Goal: Navigation & Orientation: Find specific page/section

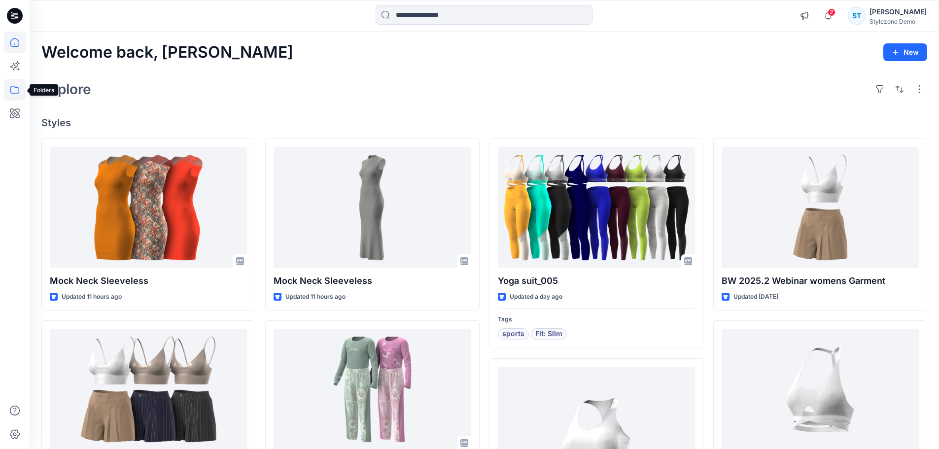
click at [15, 89] on icon at bounding box center [15, 90] width 22 height 22
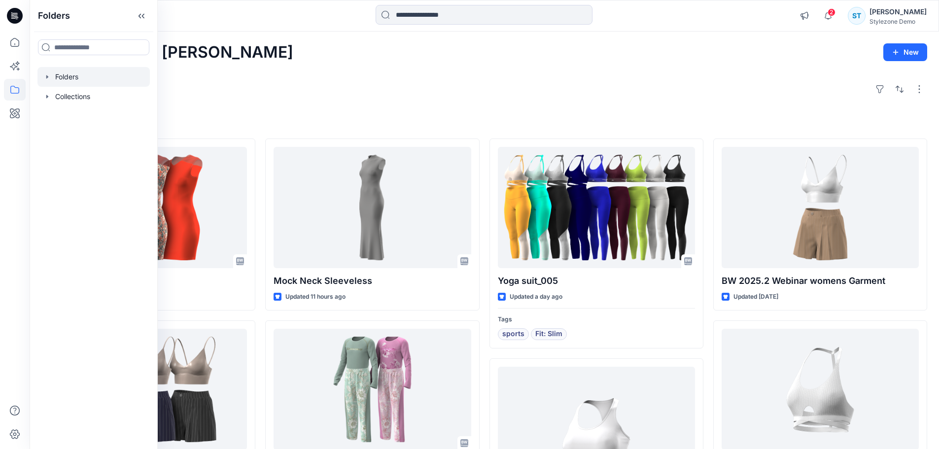
click at [43, 79] on div at bounding box center [93, 77] width 112 height 20
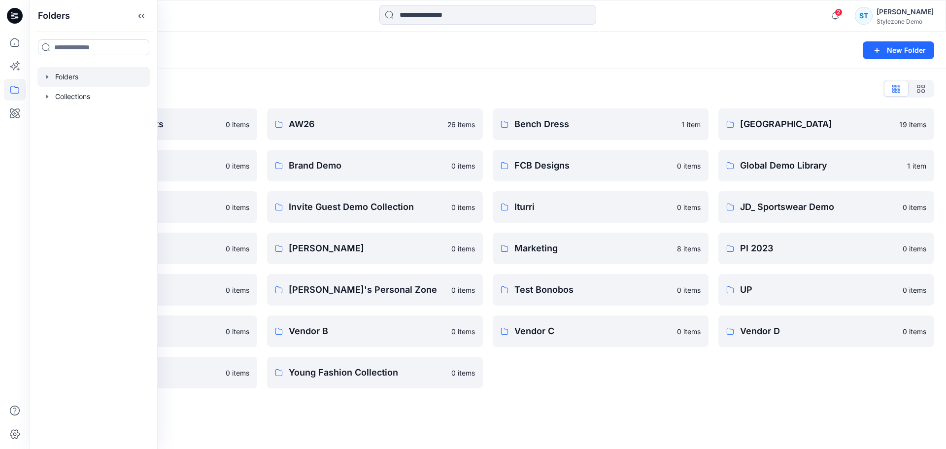
click at [48, 77] on icon "button" at bounding box center [47, 76] width 2 height 3
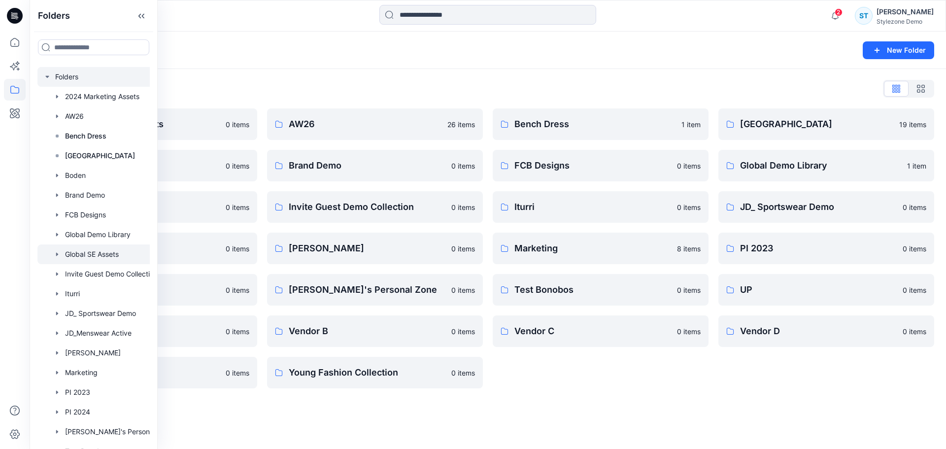
click at [60, 252] on icon "button" at bounding box center [57, 254] width 8 height 8
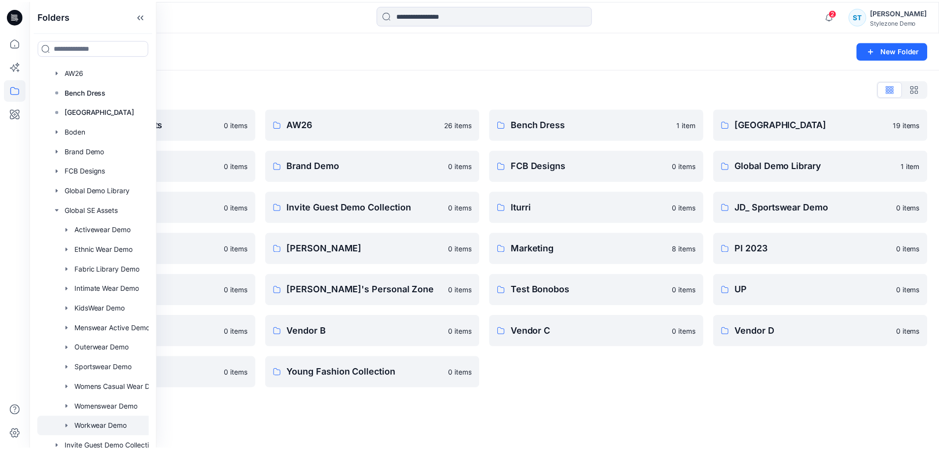
scroll to position [49, 0]
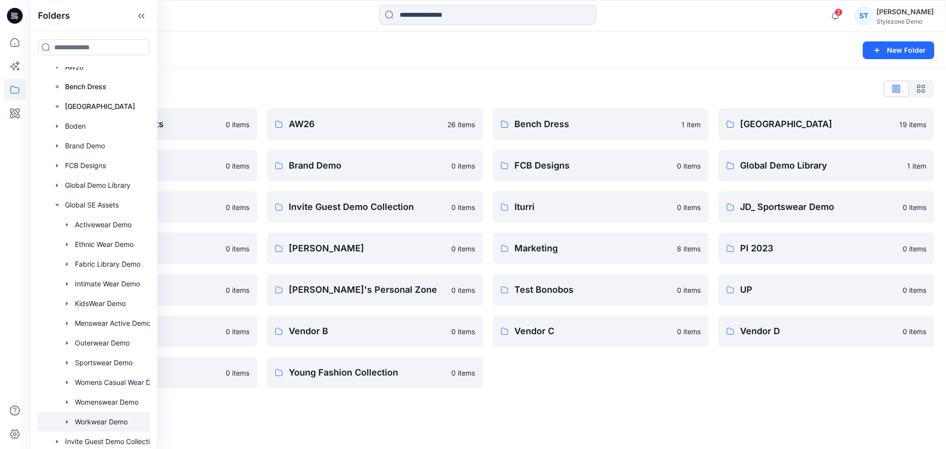
click at [102, 423] on div at bounding box center [106, 422] width 138 height 20
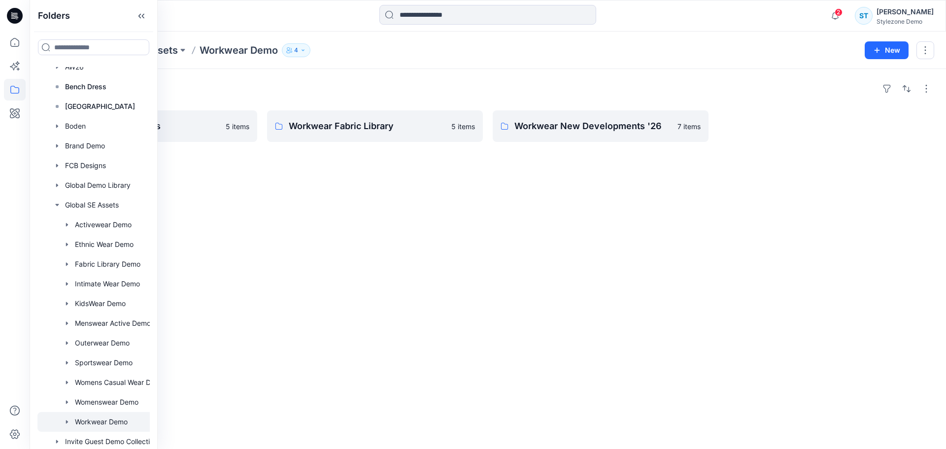
click at [377, 344] on div "Folders Workwear Core Blocks 5 items Workwear Fabric Library 5 items Workwear N…" at bounding box center [488, 259] width 917 height 380
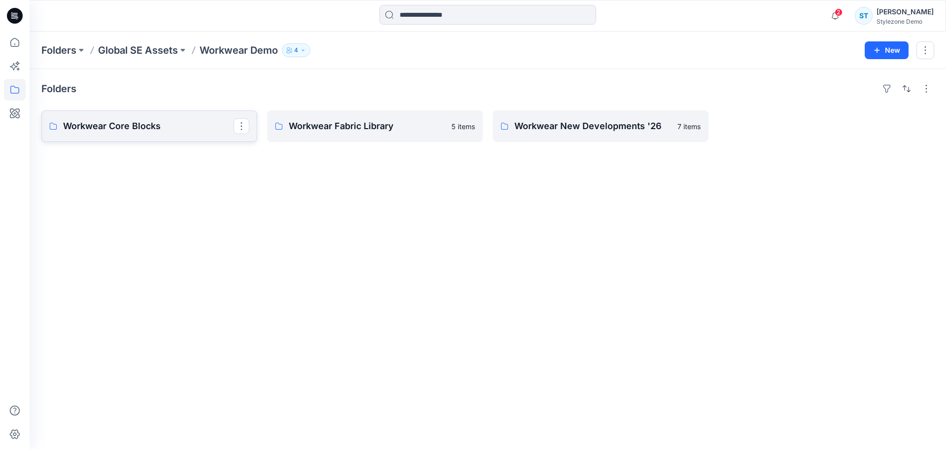
click at [153, 133] on link "Workwear Core Blocks" at bounding box center [149, 126] width 216 height 32
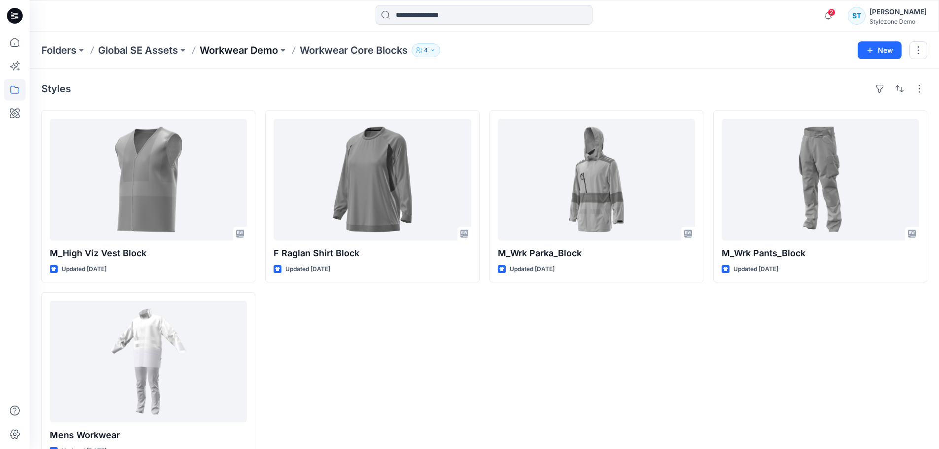
click at [260, 48] on p "Workwear Demo" at bounding box center [239, 50] width 78 height 14
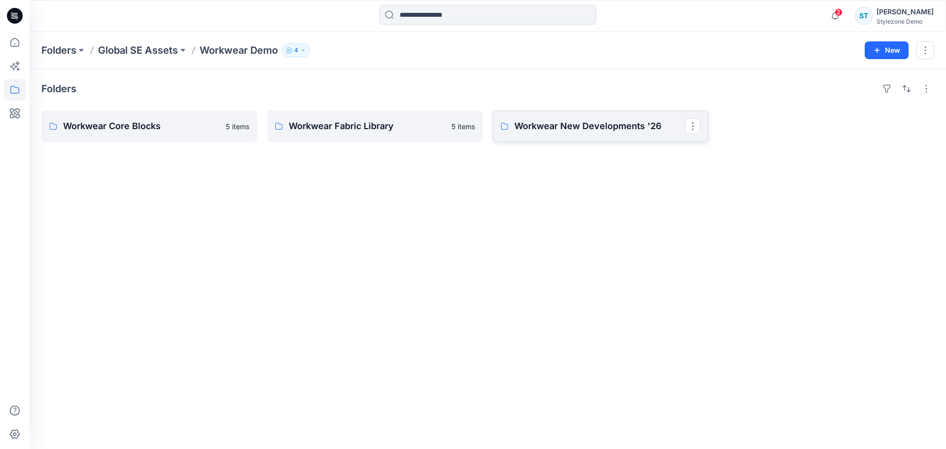
click at [599, 127] on p "Workwear New Developments '26" at bounding box center [600, 126] width 171 height 14
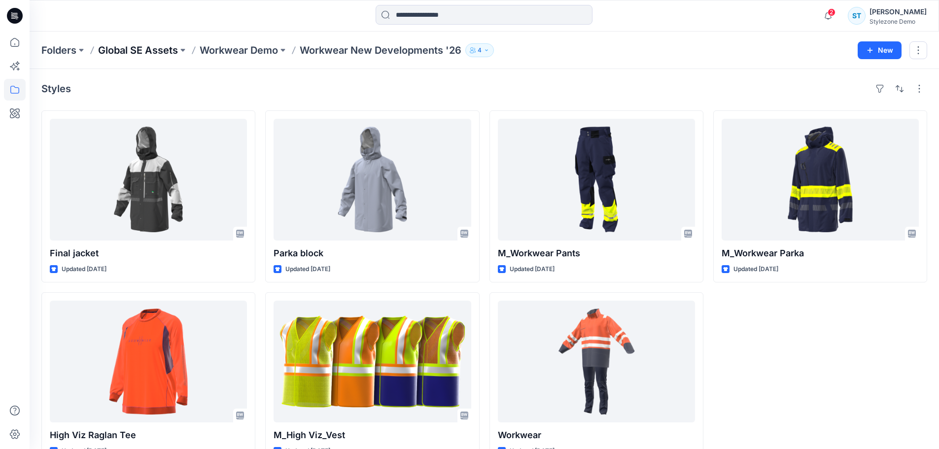
click at [156, 53] on p "Global SE Assets" at bounding box center [138, 50] width 80 height 14
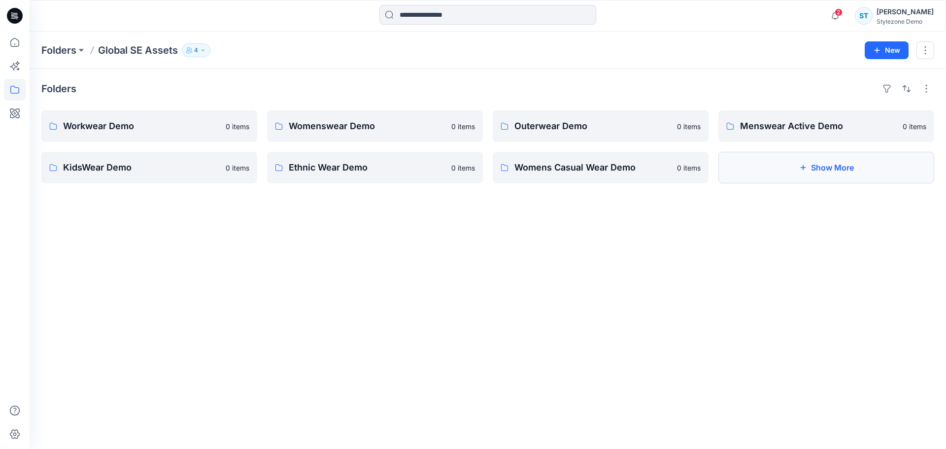
click at [829, 173] on button "Show More" at bounding box center [827, 168] width 216 height 32
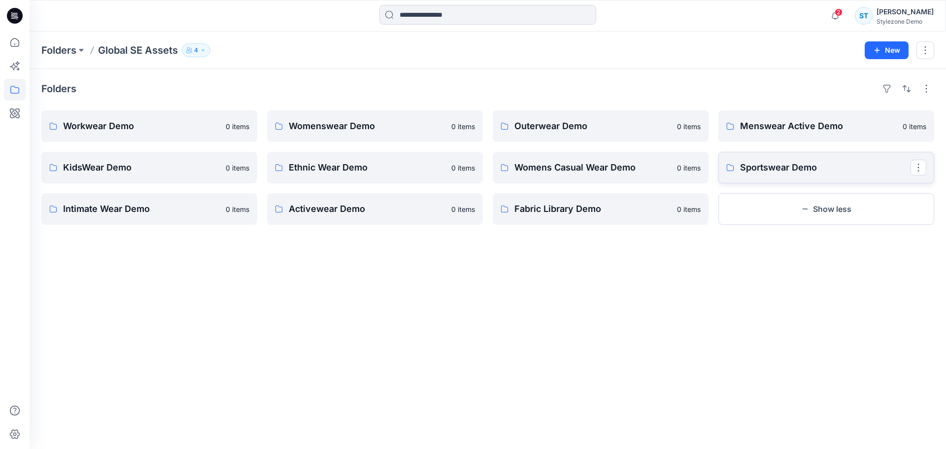
click at [793, 173] on p "Sportswear Demo" at bounding box center [825, 168] width 171 height 14
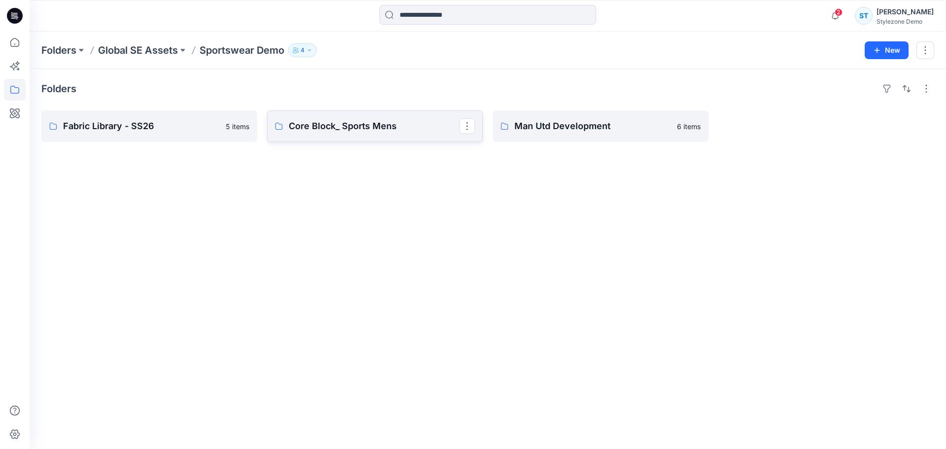
click at [367, 124] on p "Core Block_ Sports Mens" at bounding box center [374, 126] width 171 height 14
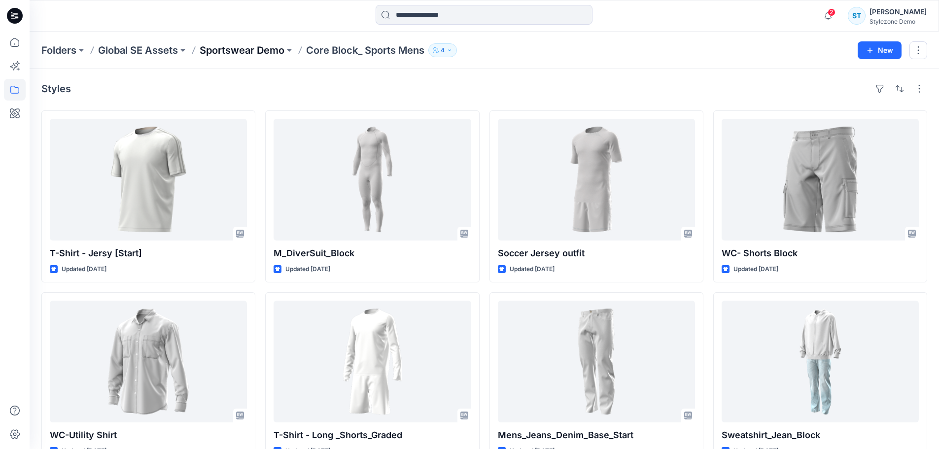
click at [274, 51] on p "Sportswear Demo" at bounding box center [242, 50] width 85 height 14
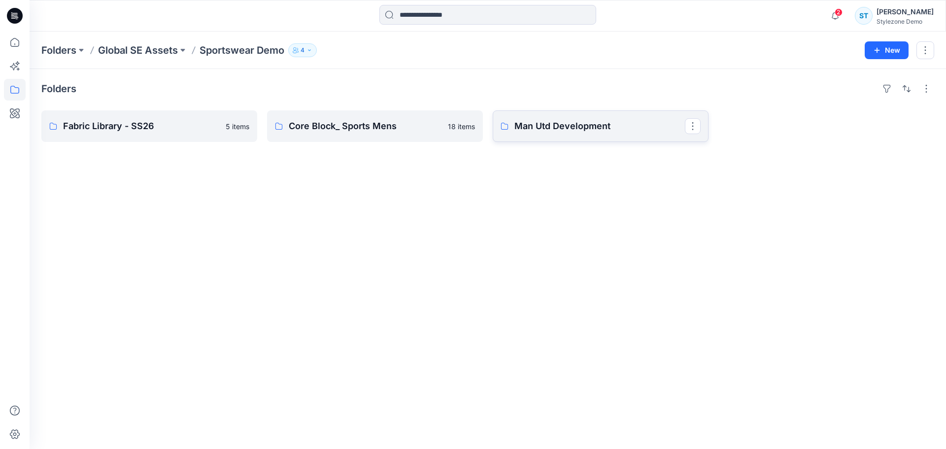
click at [574, 138] on link "Man Utd Development" at bounding box center [601, 126] width 216 height 32
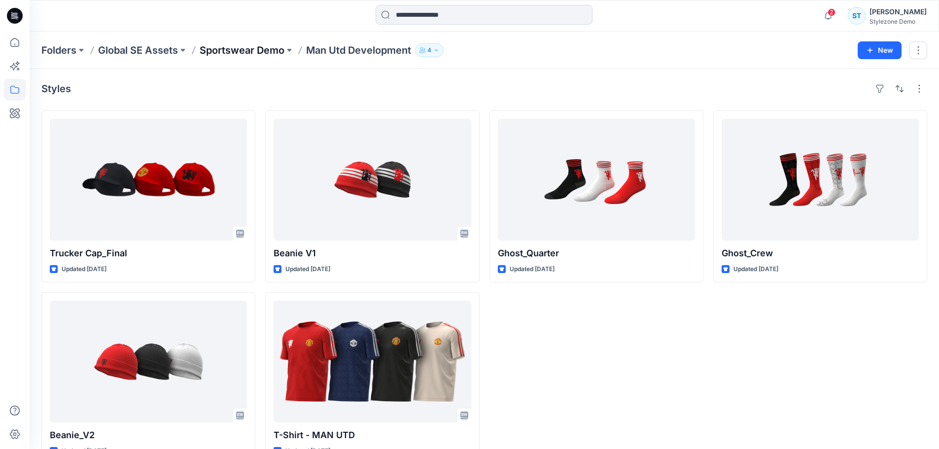
click at [278, 54] on p "Sportswear Demo" at bounding box center [242, 50] width 85 height 14
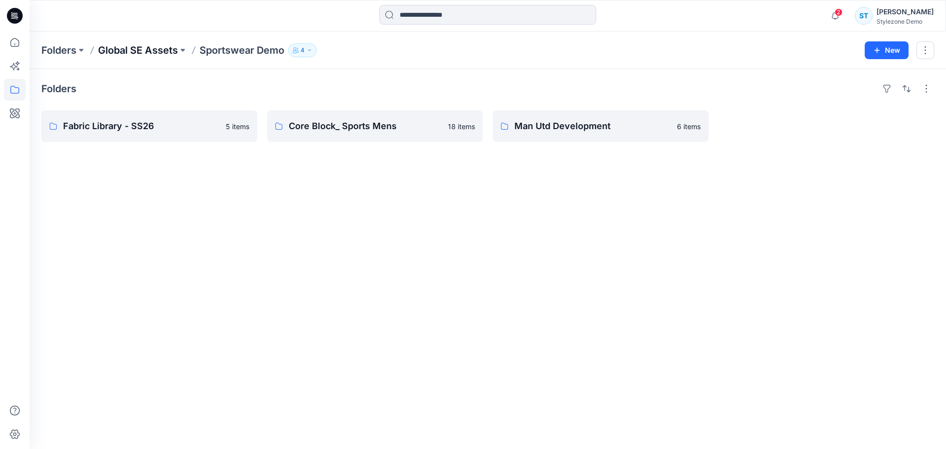
click at [177, 48] on p "Global SE Assets" at bounding box center [138, 50] width 80 height 14
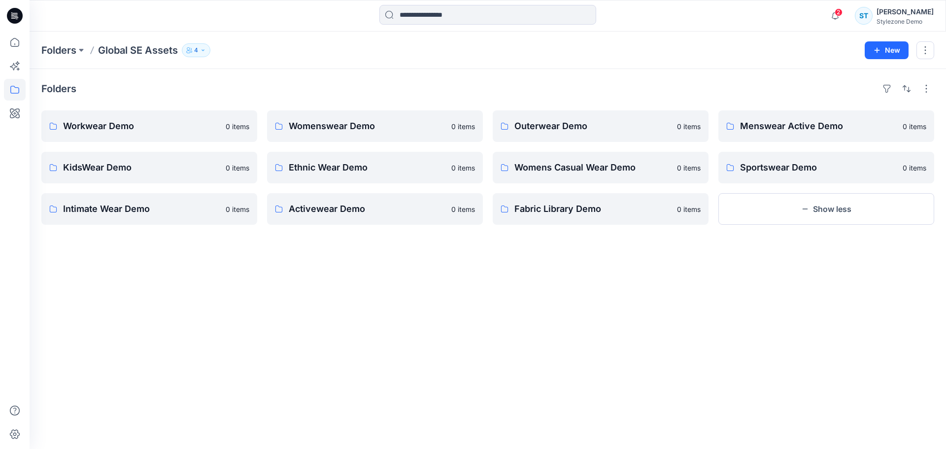
click at [295, 324] on div "Folders Workwear Demo 0 items KidsWear Demo 0 items Intimate Wear Demo 0 items …" at bounding box center [488, 259] width 917 height 380
click at [840, 13] on icon "button" at bounding box center [835, 16] width 19 height 20
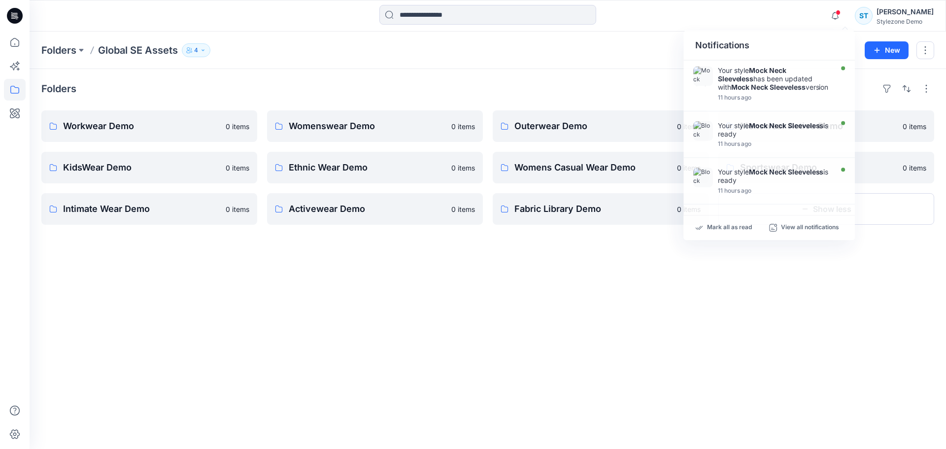
drag, startPoint x: 560, startPoint y: 263, endPoint x: 535, endPoint y: 263, distance: 25.6
click at [560, 263] on div "Folders Workwear Demo 0 items KidsWear Demo 0 items Intimate Wear Demo 0 items …" at bounding box center [488, 259] width 917 height 380
